Goal: Navigation & Orientation: Find specific page/section

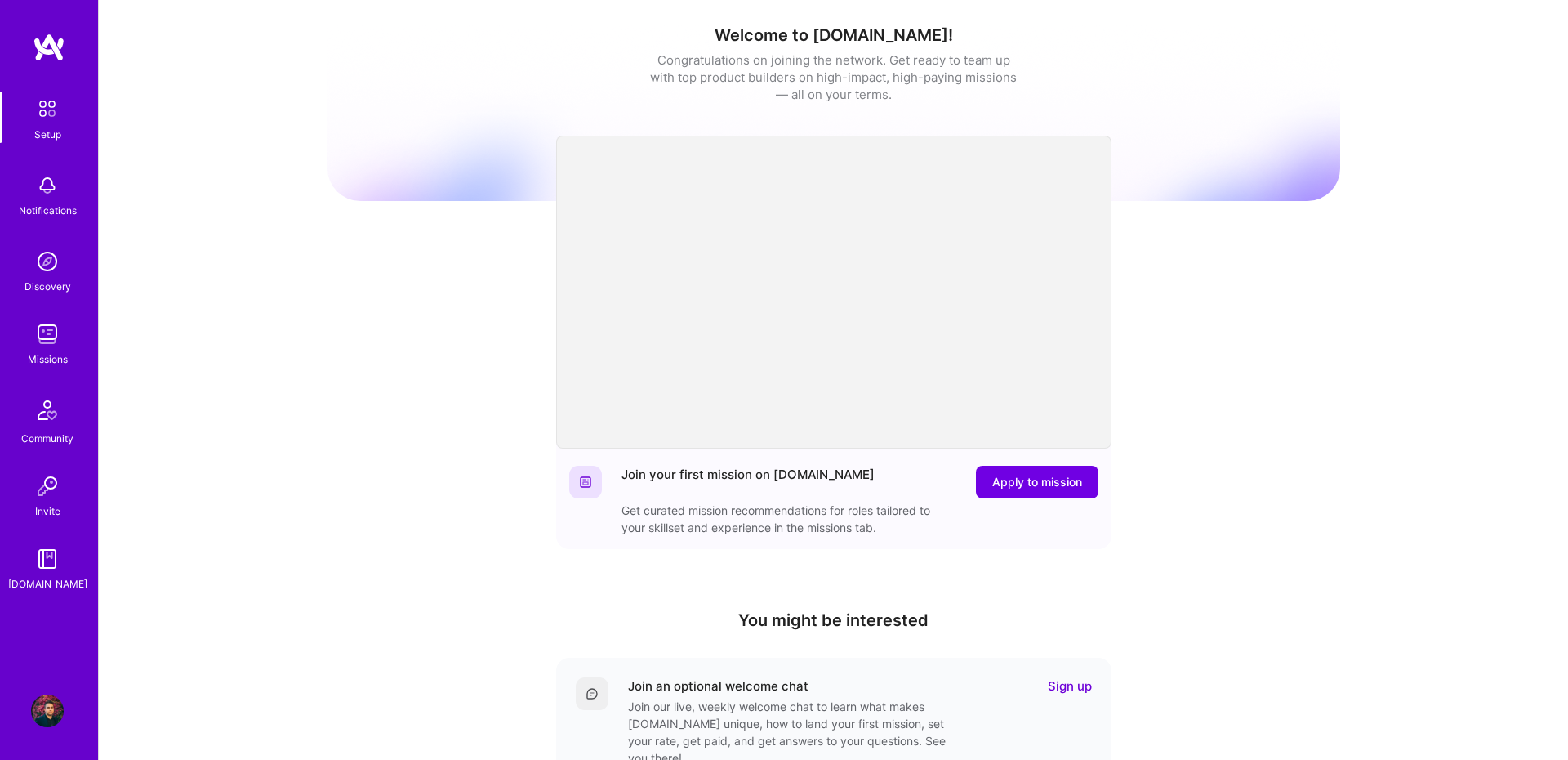
click at [35, 327] on img at bounding box center [46, 334] width 32 height 32
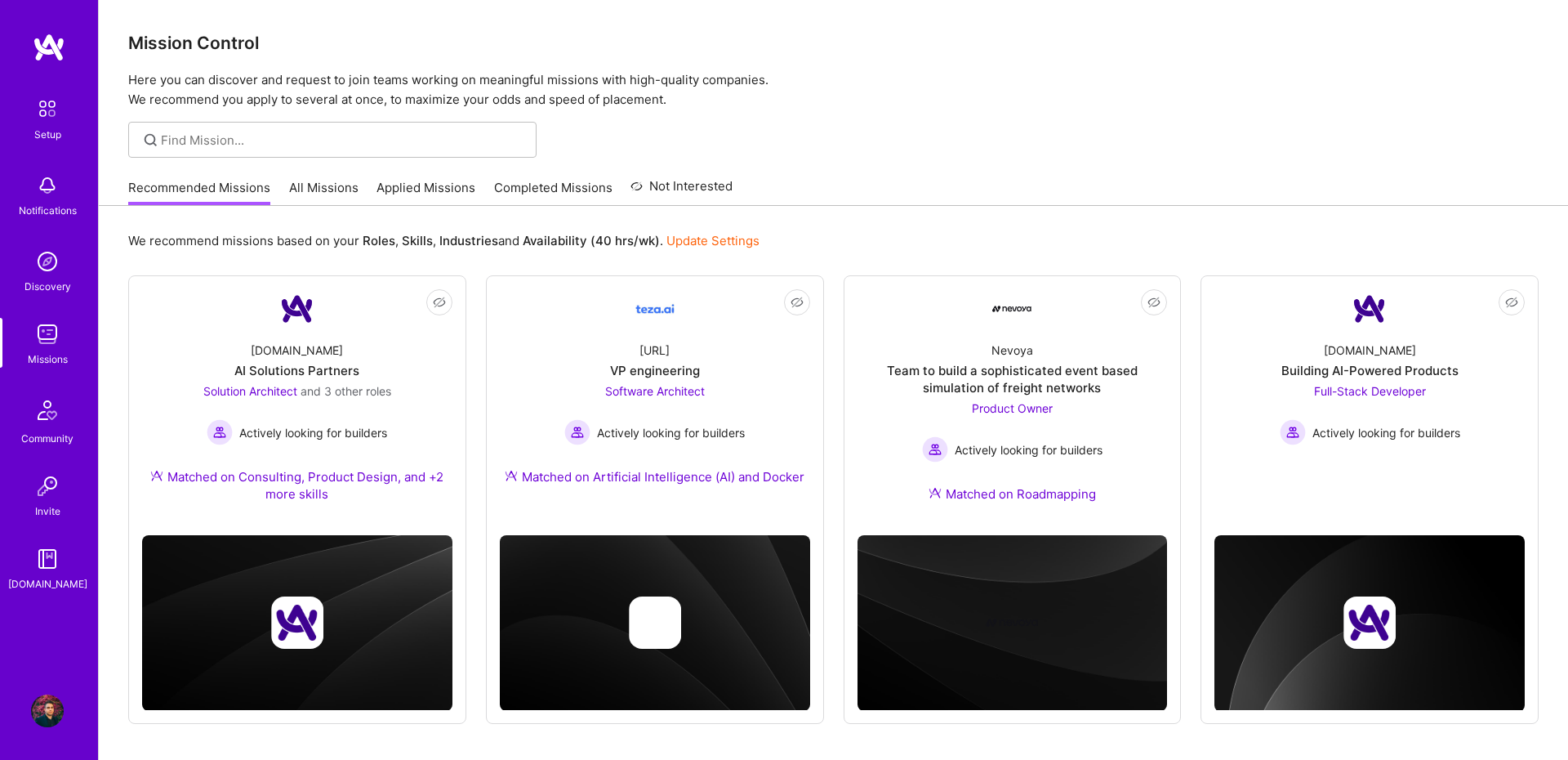
click at [330, 183] on link "All Missions" at bounding box center [323, 192] width 70 height 27
